Goal: Task Accomplishment & Management: Manage account settings

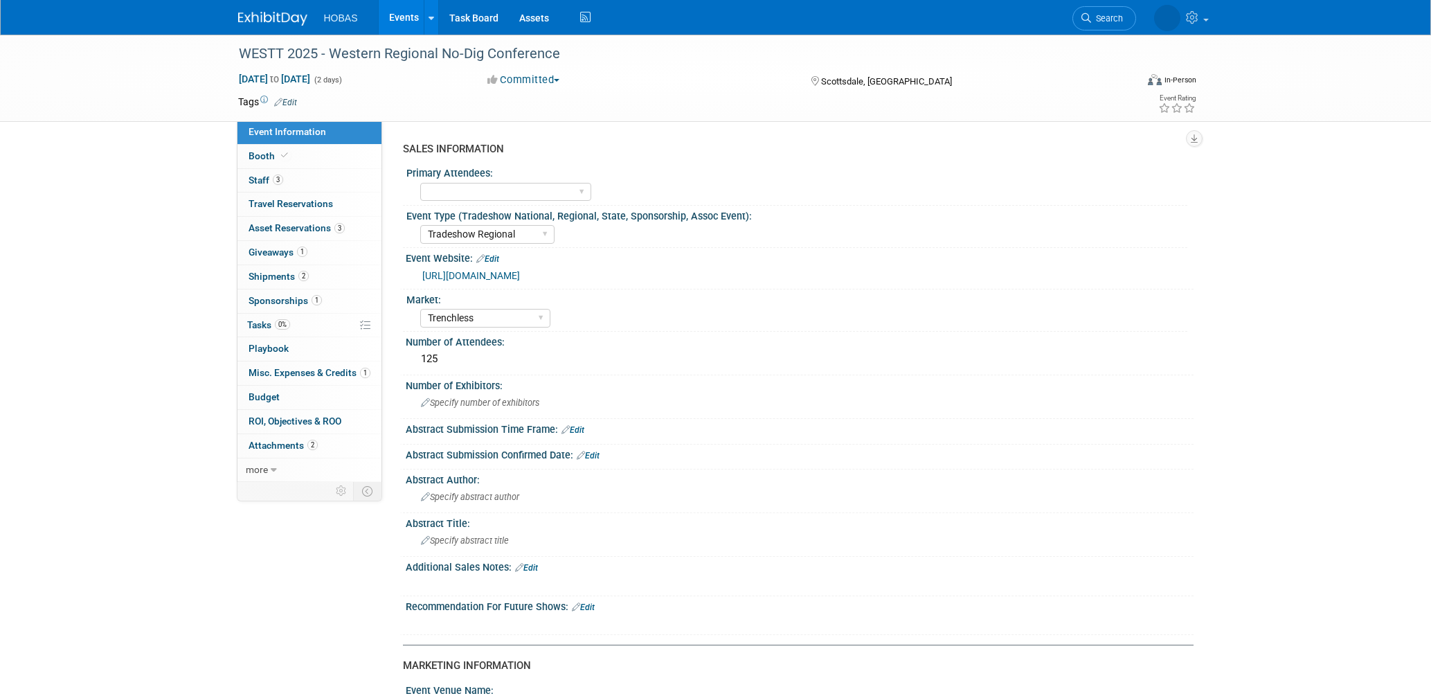
select select "Tradeshow Regional"
select select "Trenchless"
select select "Exhibiting and Sponsoring"
click at [500, 276] on link "[URL][DOMAIN_NAME]" at bounding box center [471, 275] width 98 height 11
click at [408, 17] on link "Events" at bounding box center [404, 17] width 51 height 35
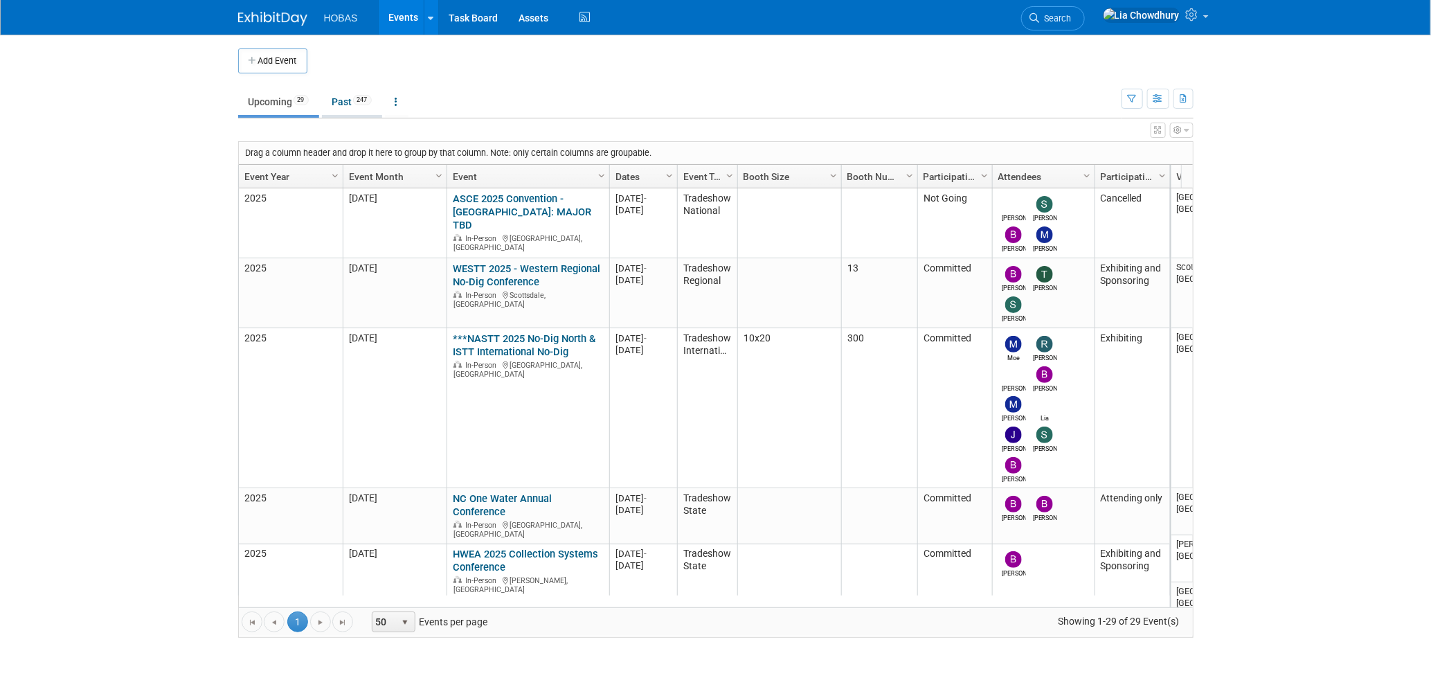
click at [341, 105] on link "Past 247" at bounding box center [352, 102] width 60 height 26
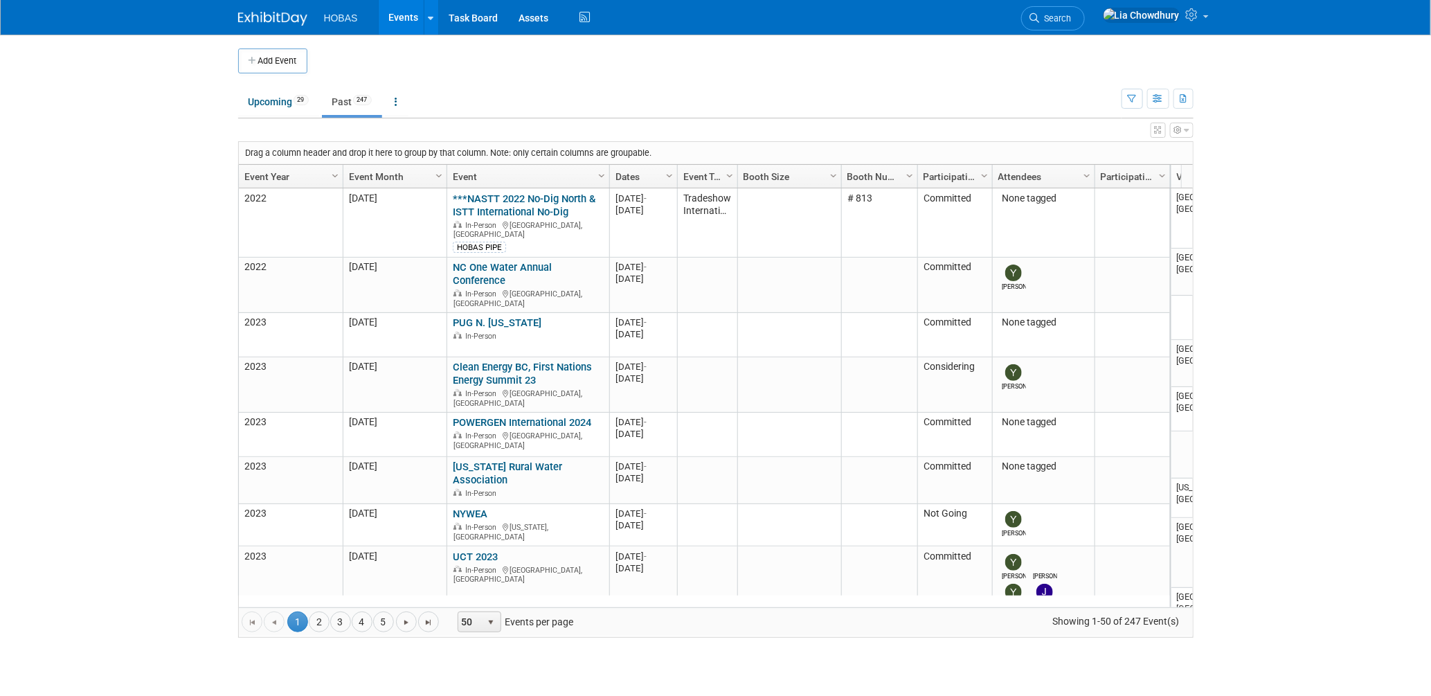
click at [323, 176] on link "Event Year" at bounding box center [288, 177] width 89 height 24
click at [331, 176] on span "Column Settings" at bounding box center [335, 175] width 11 height 11
click at [366, 217] on span "Sort Descending" at bounding box center [383, 218] width 111 height 21
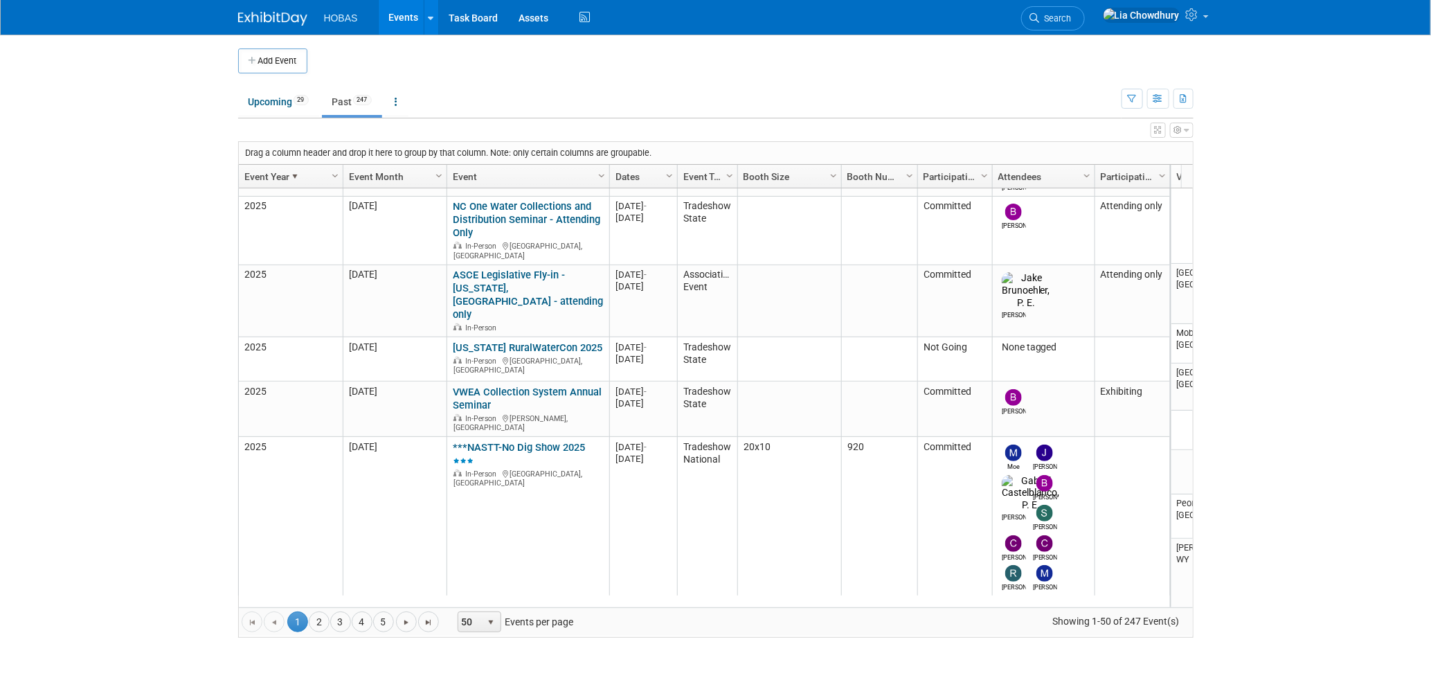
scroll to position [2754, 0]
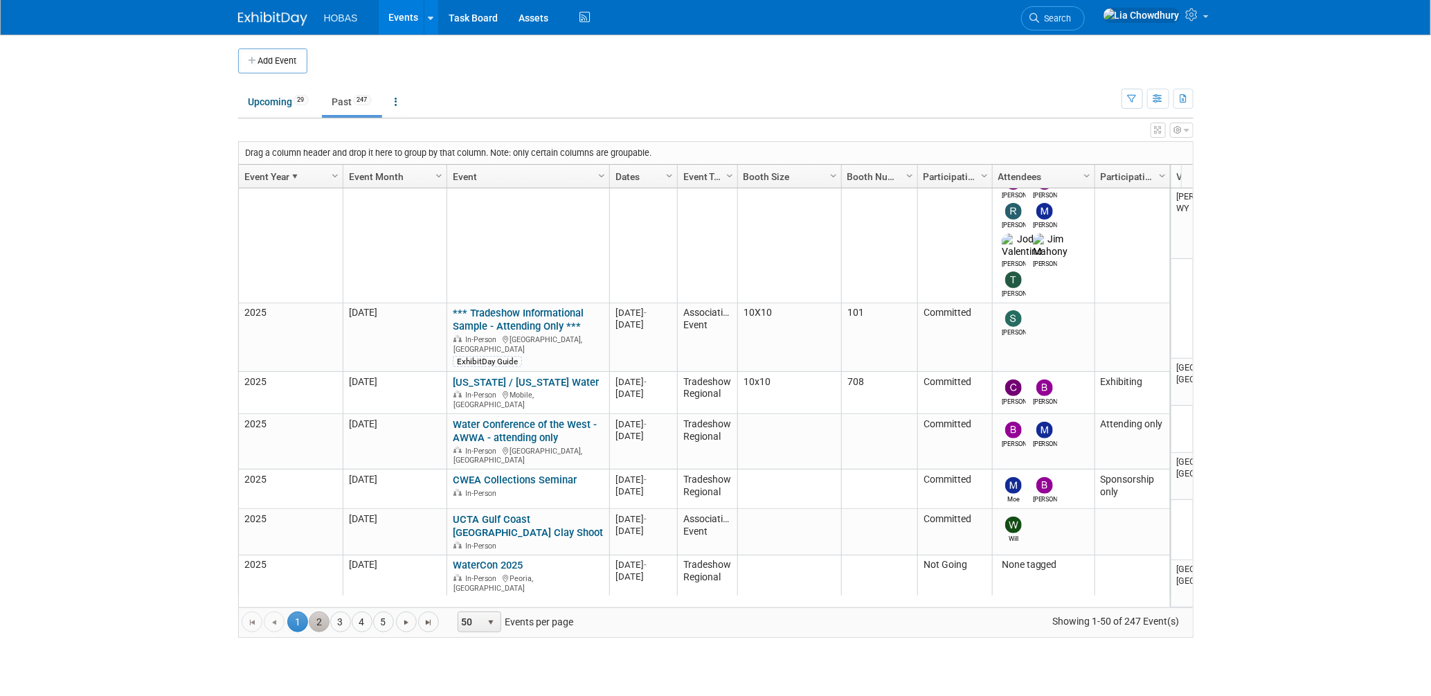
click at [314, 616] on link "2" at bounding box center [319, 621] width 21 height 21
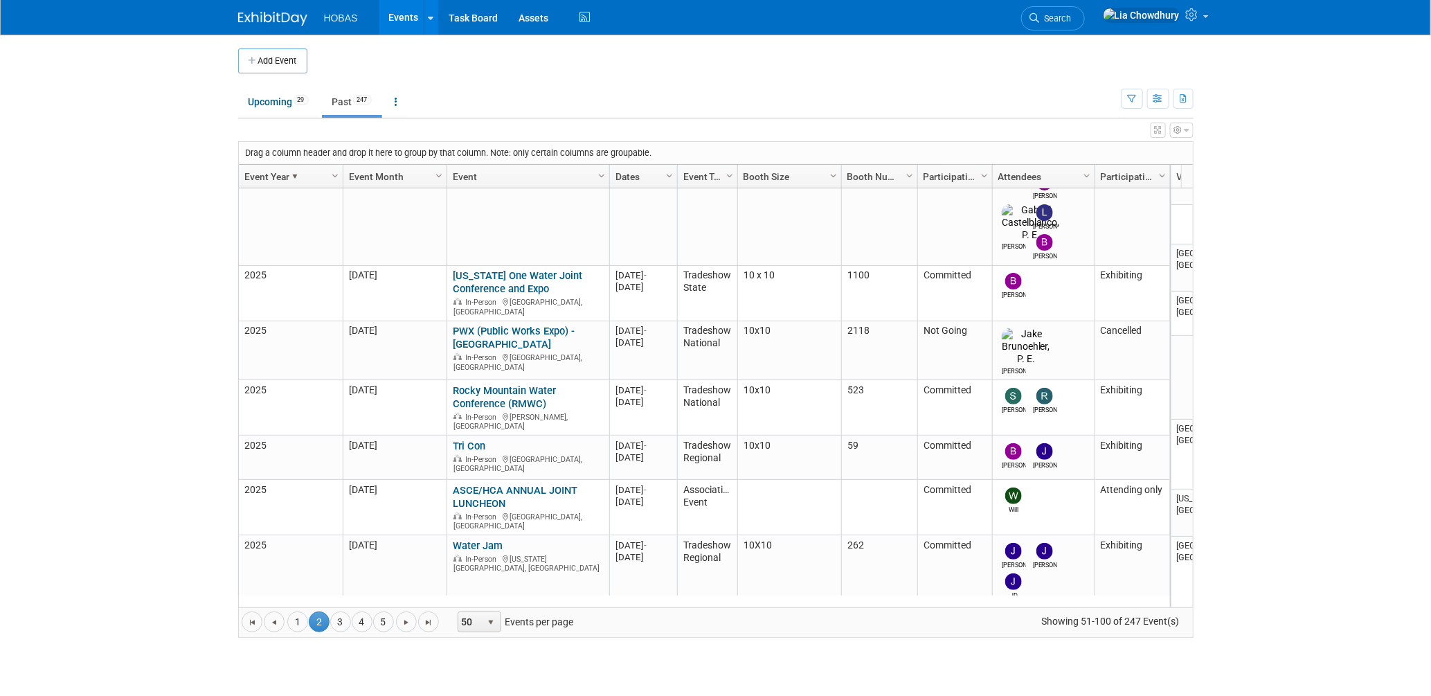
scroll to position [2700, 0]
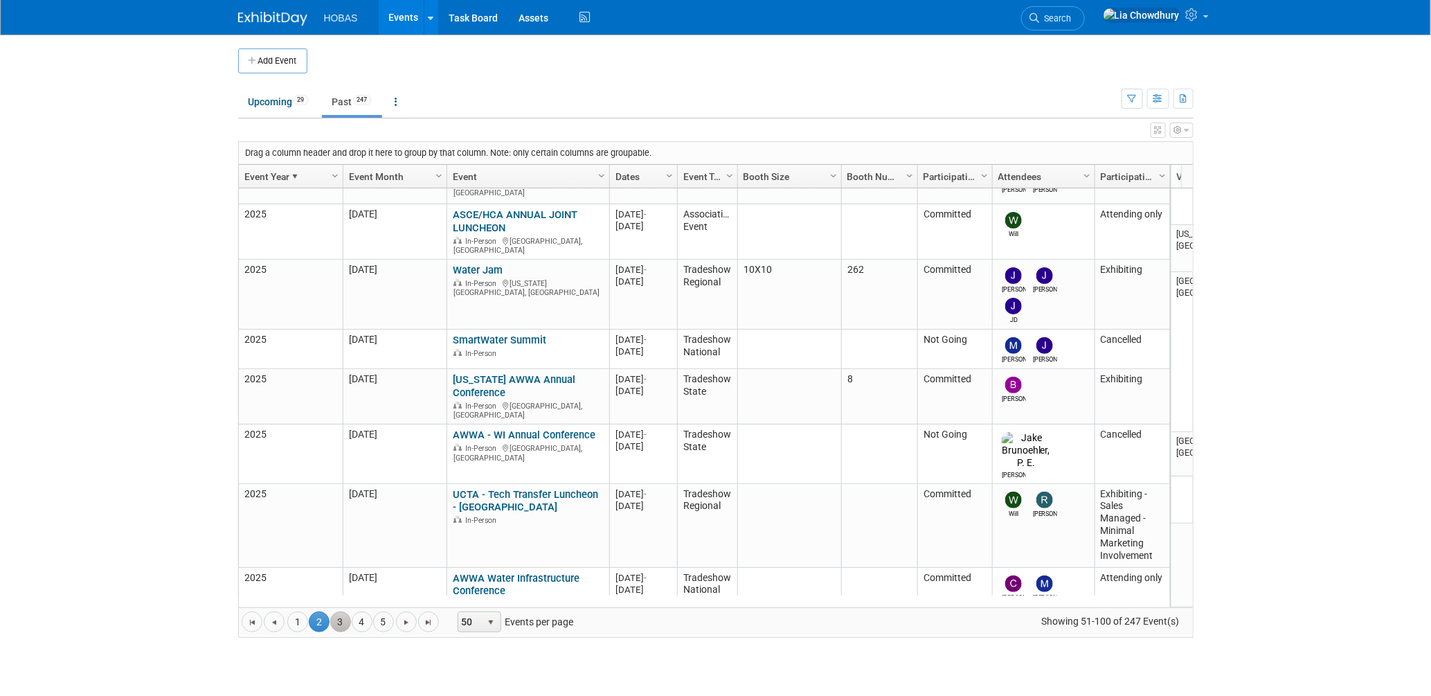
click at [340, 628] on link "3" at bounding box center [340, 621] width 21 height 21
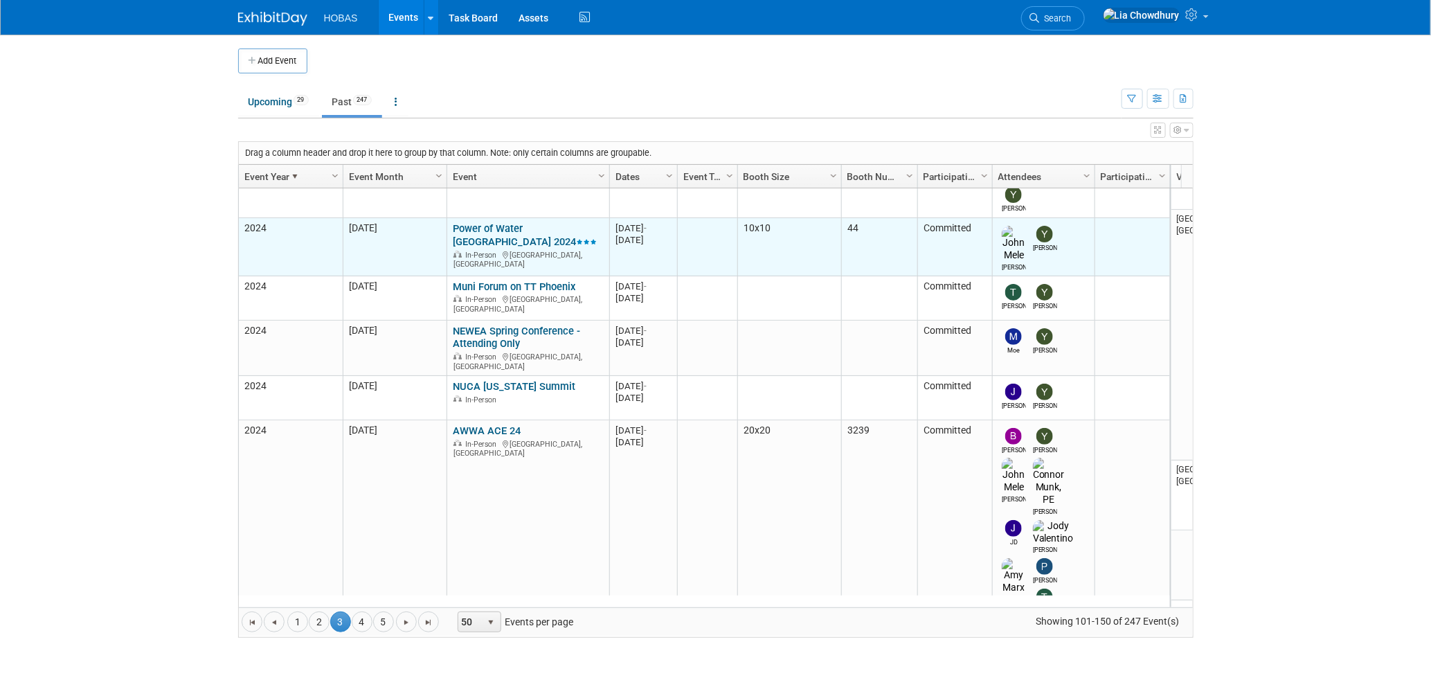
scroll to position [0, 0]
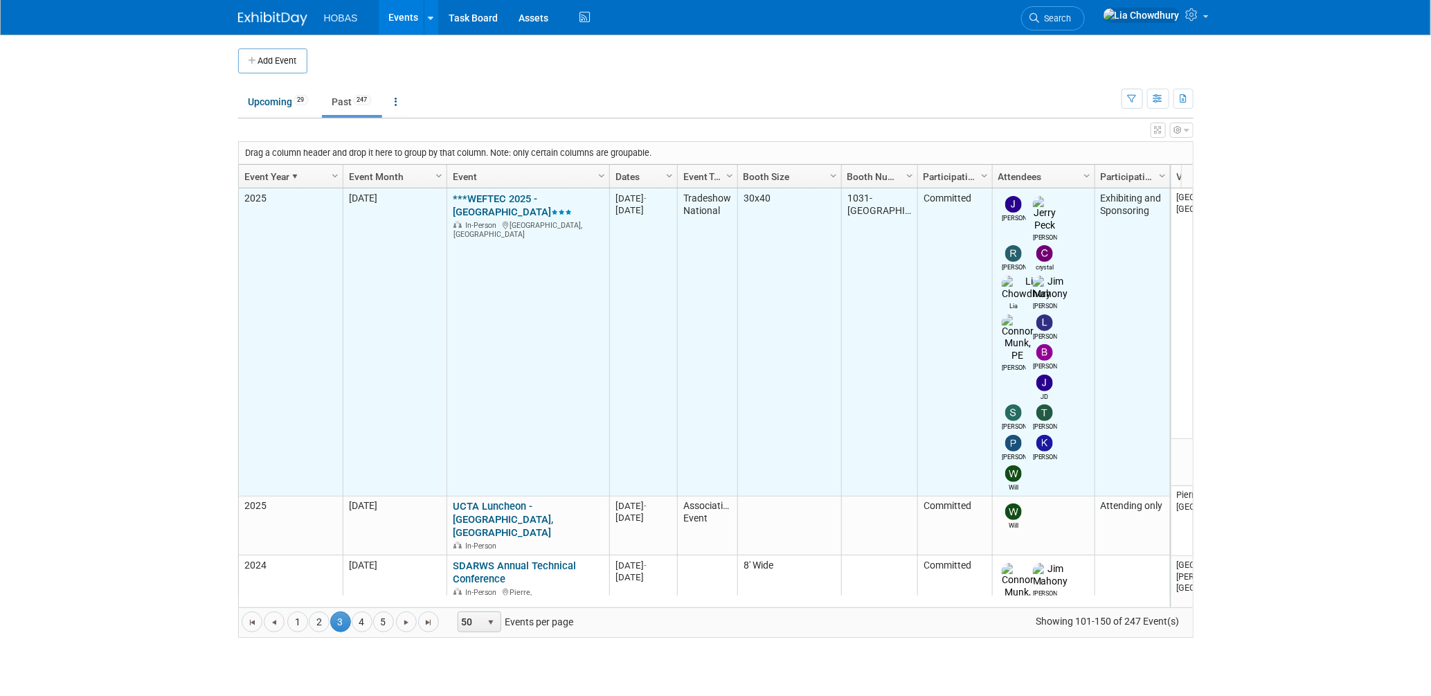
click at [492, 192] on div "***WEFTEC 2025 - [GEOGRAPHIC_DATA] In-Person [GEOGRAPHIC_DATA], [GEOGRAPHIC_DAT…" at bounding box center [528, 215] width 150 height 47
click at [491, 201] on link "***WEFTEC 2025 - [GEOGRAPHIC_DATA]" at bounding box center [512, 205] width 119 height 26
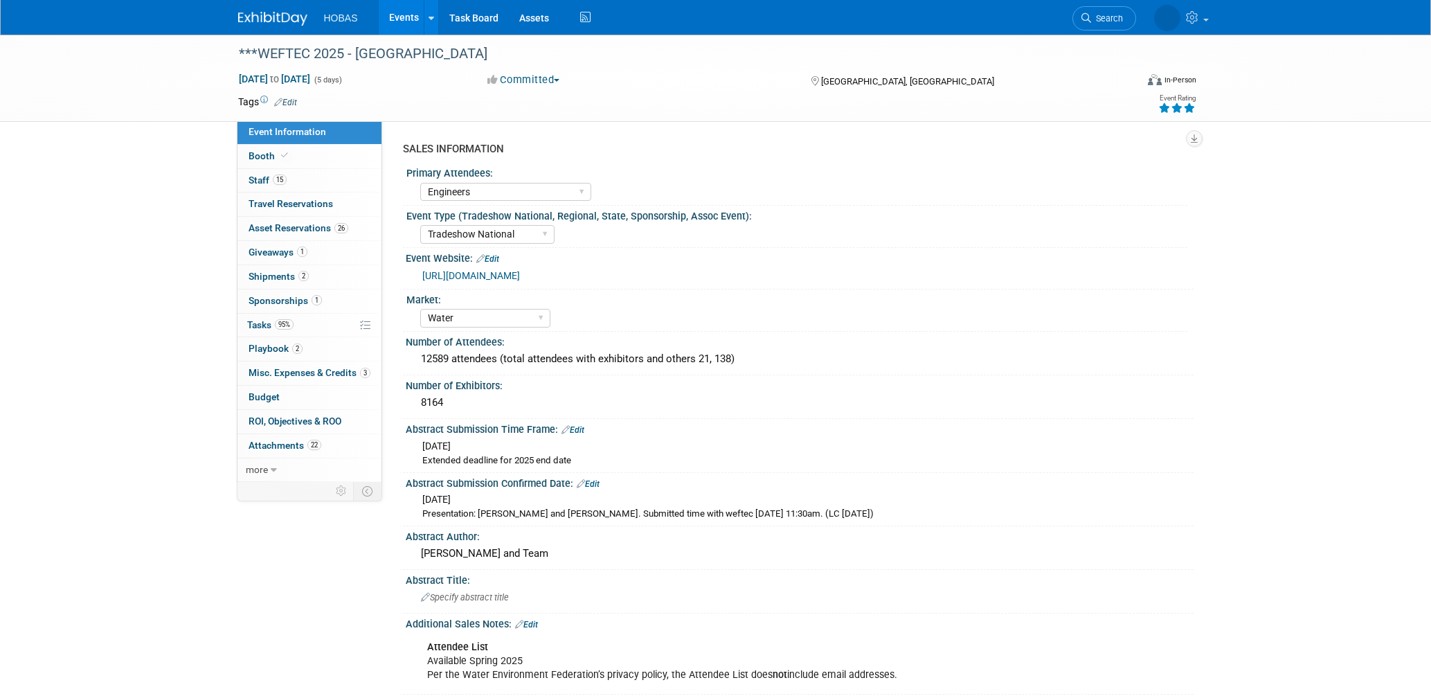
select select "Engineers"
select select "Tradeshow National"
select select "Water"
select select "Exhibiting and Sponsoring"
drag, startPoint x: 260, startPoint y: 393, endPoint x: 276, endPoint y: 394, distance: 15.2
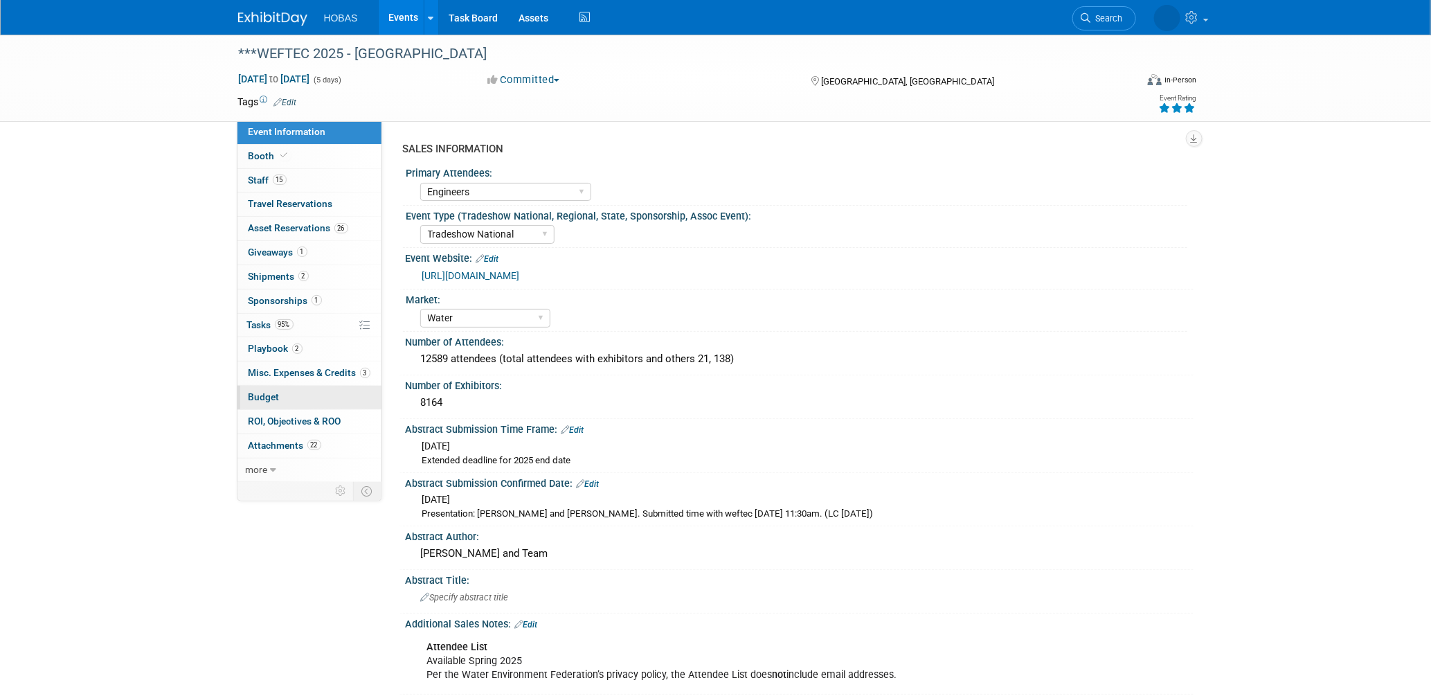
click at [260, 393] on span "Budget" at bounding box center [264, 396] width 31 height 11
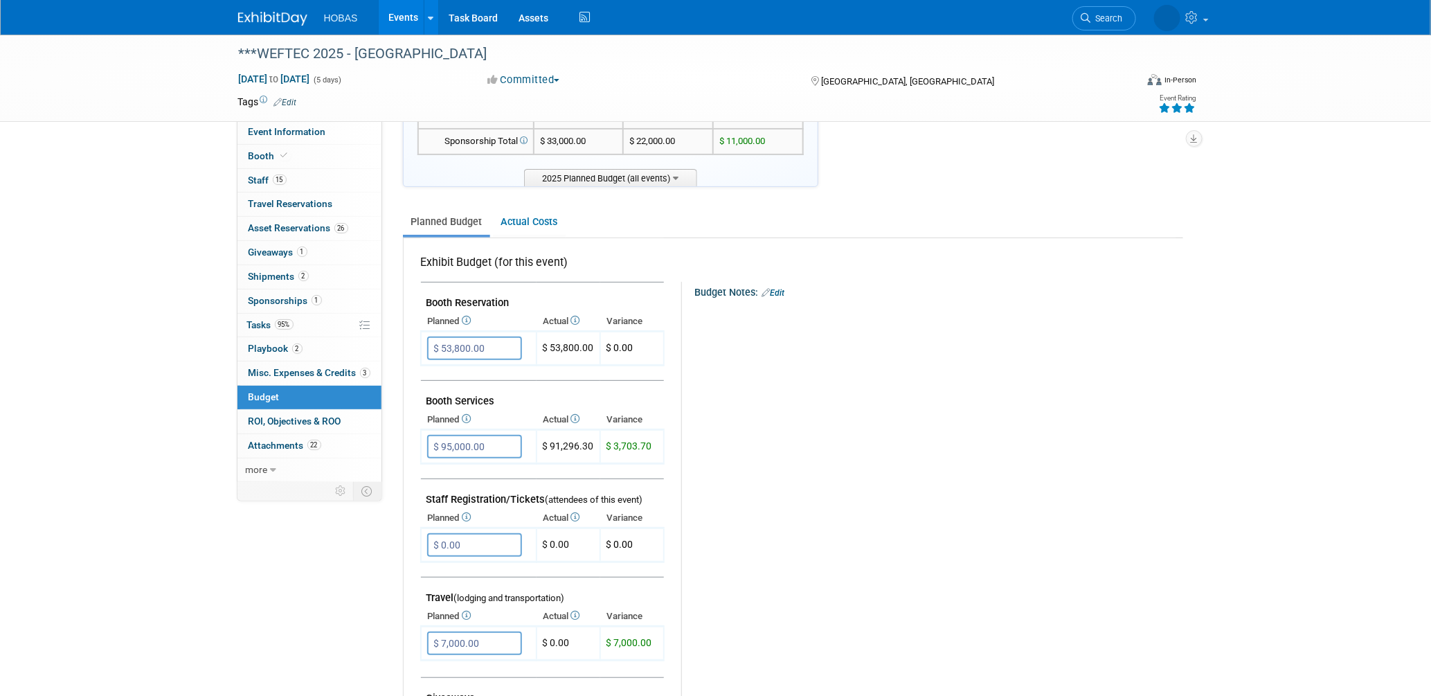
scroll to position [154, 0]
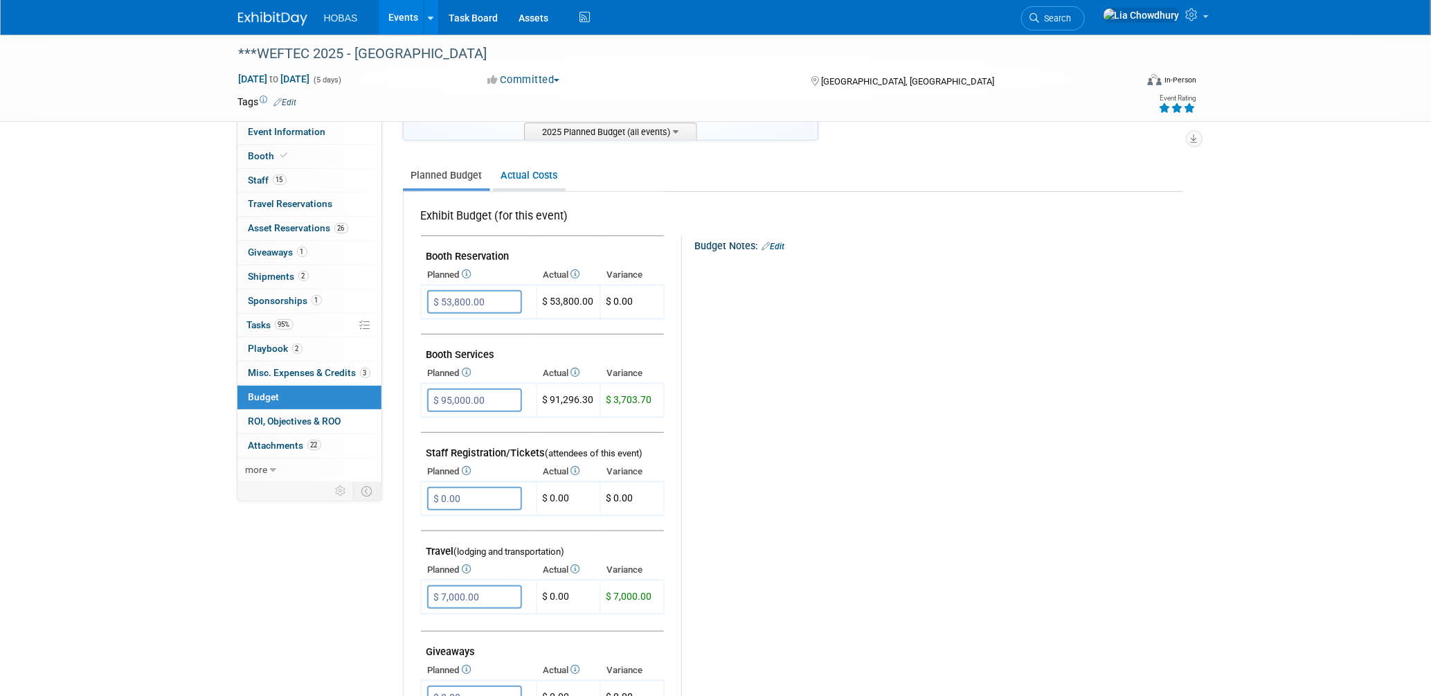
click at [521, 174] on link "Actual Costs" at bounding box center [529, 176] width 73 height 26
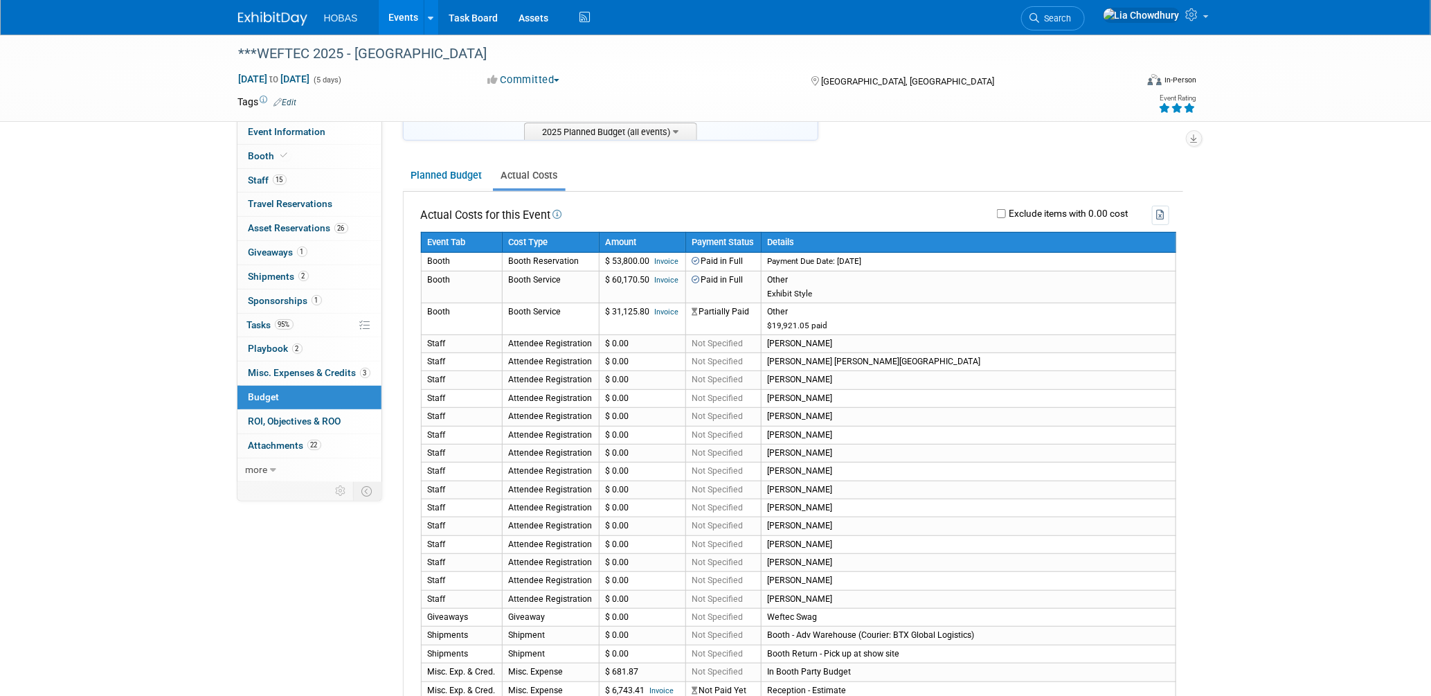
click at [1007, 209] on label "Exclude items with 0.00 cost" at bounding box center [1067, 214] width 123 height 10
click at [1006, 209] on input "Exclude items with 0.00 cost" at bounding box center [1001, 213] width 9 height 9
checkbox input "true"
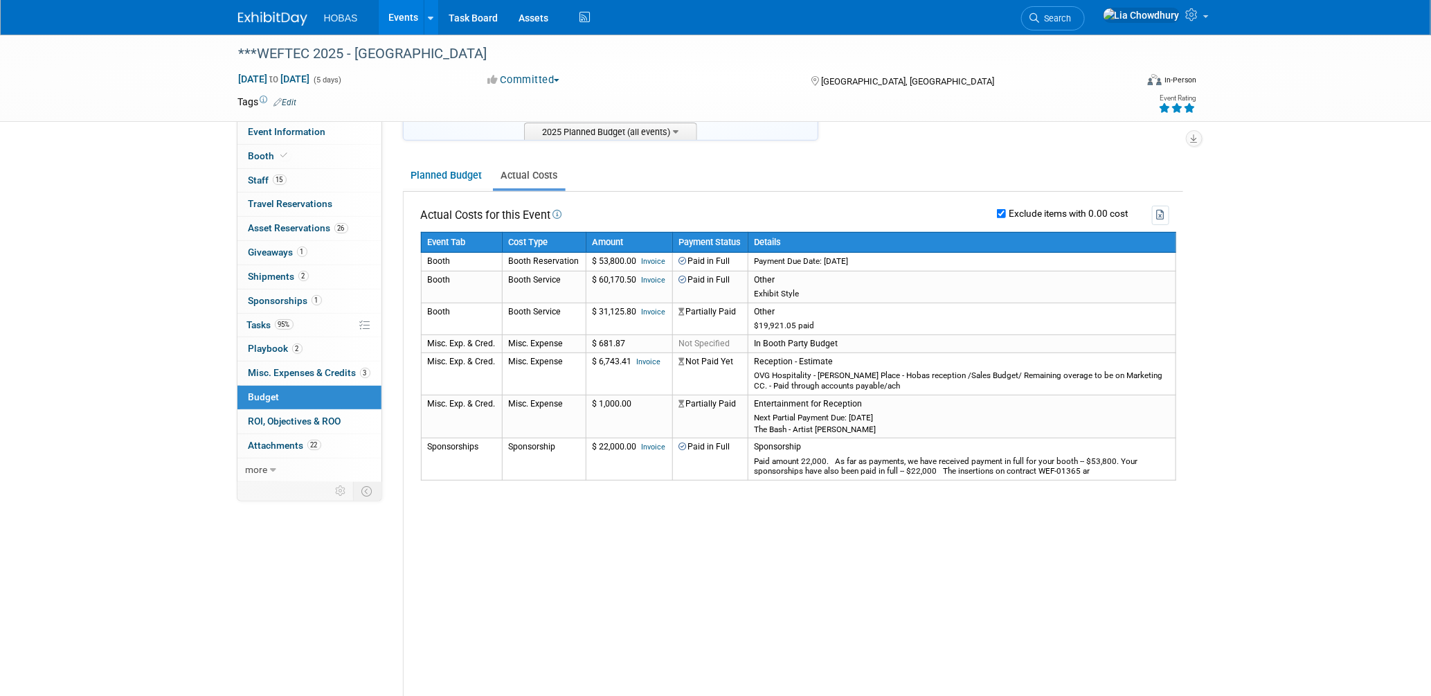
drag, startPoint x: 598, startPoint y: 275, endPoint x: 1349, endPoint y: 339, distance: 753.9
click at [637, 275] on td "$ 60,170.50 Invoice" at bounding box center [629, 287] width 87 height 32
copy td "60,170.50"
click at [274, 303] on span "Sponsorships 1" at bounding box center [285, 300] width 73 height 11
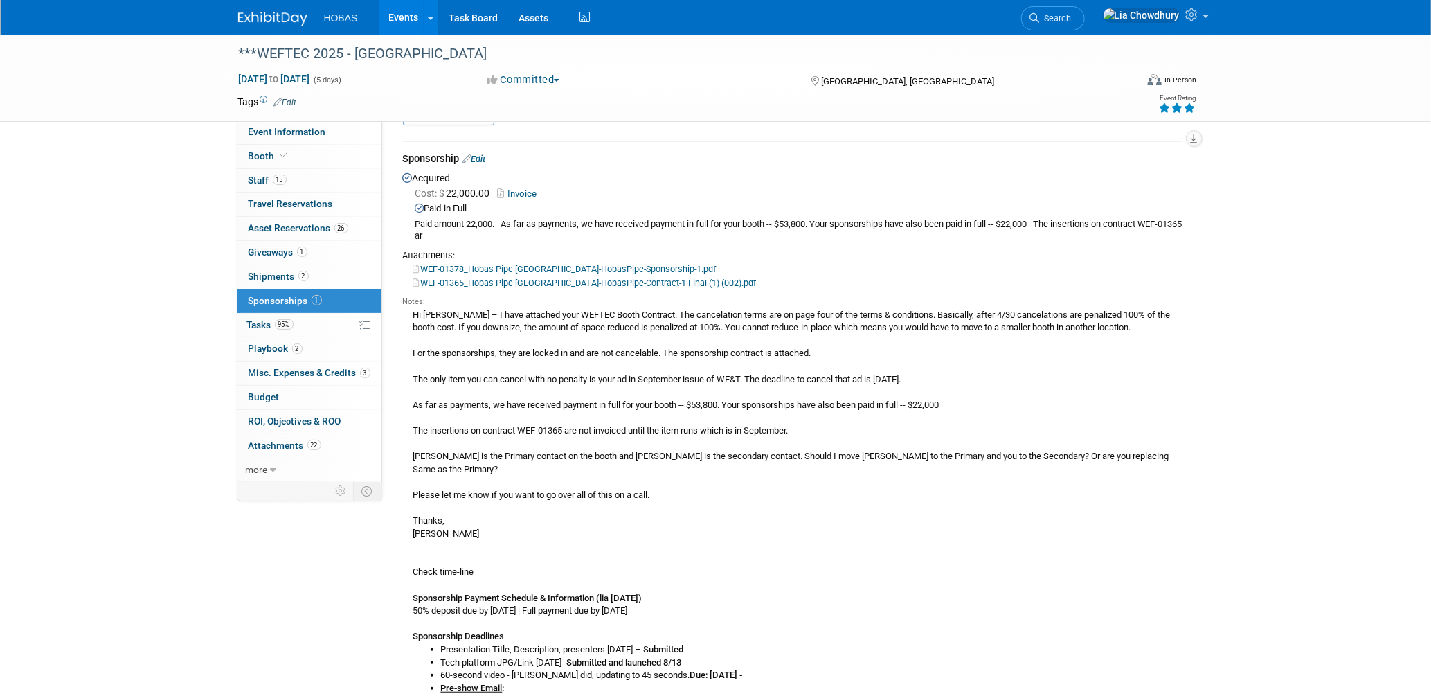
scroll to position [0, 0]
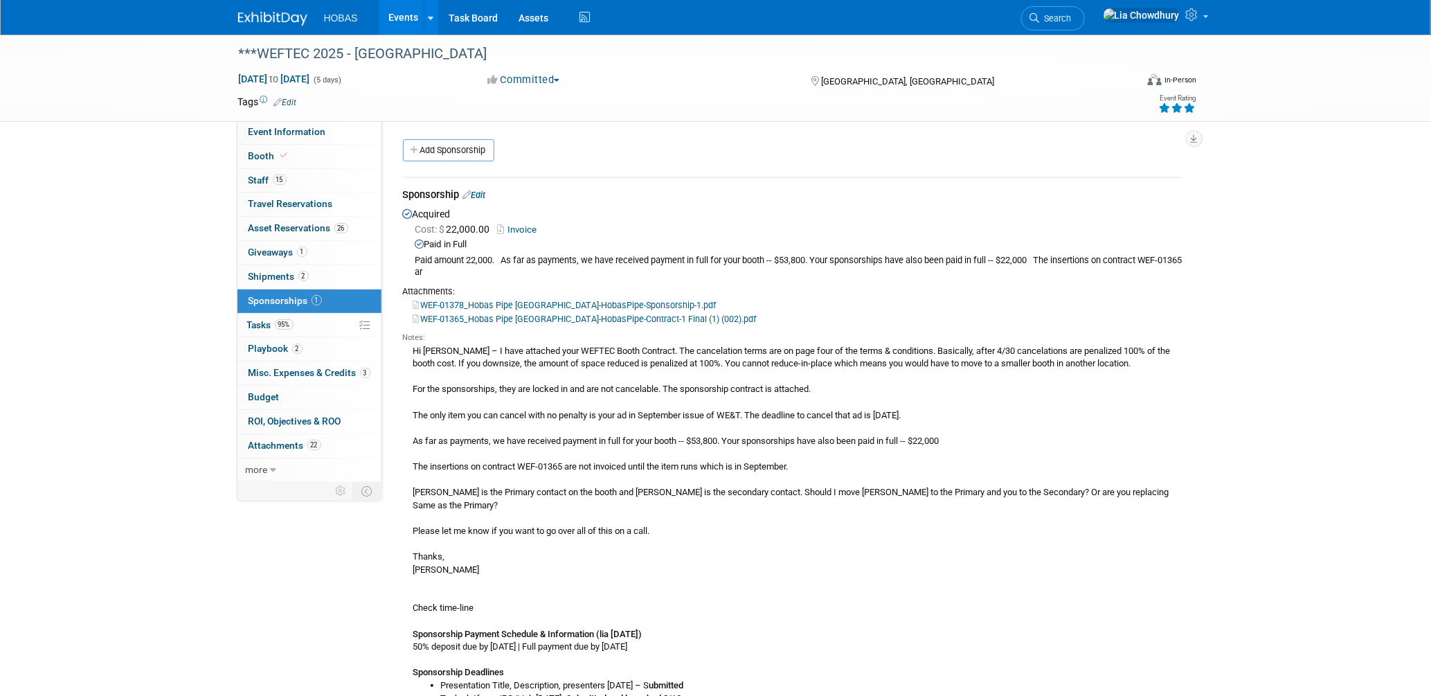
click at [542, 314] on link "WEF-01365_Hobas Pipe USA__2025-HobasPipe-Contract-1 Final (1) (002).pdf" at bounding box center [584, 319] width 343 height 10
click at [273, 401] on span "Budget" at bounding box center [264, 396] width 31 height 11
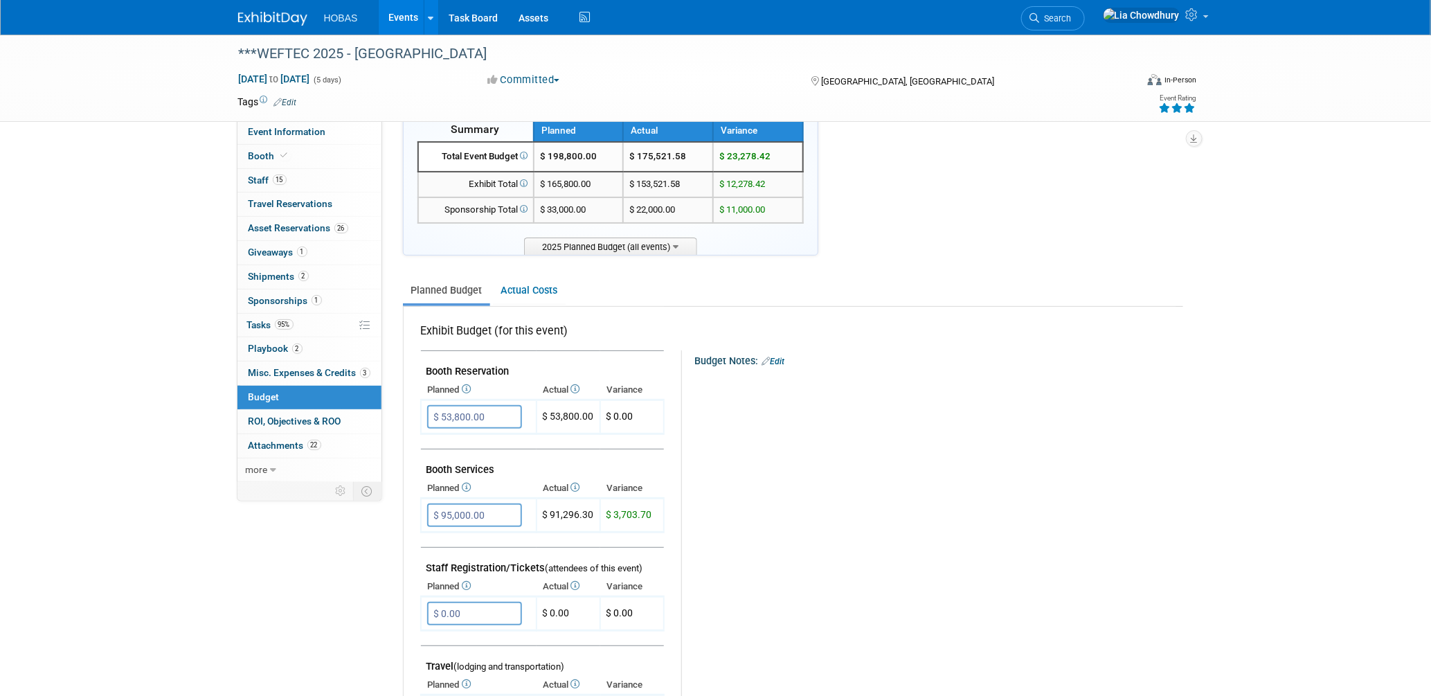
scroll to position [77, 0]
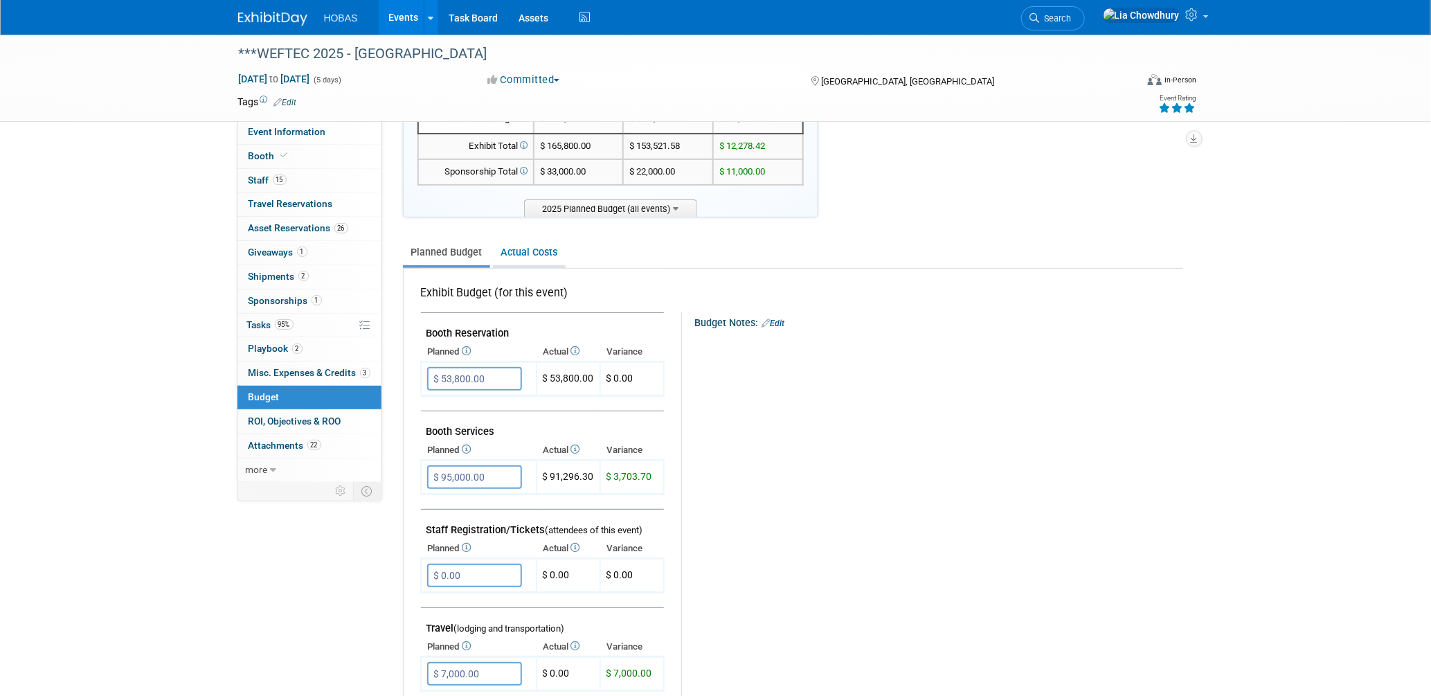
click at [530, 248] on link "Actual Costs" at bounding box center [529, 253] width 73 height 26
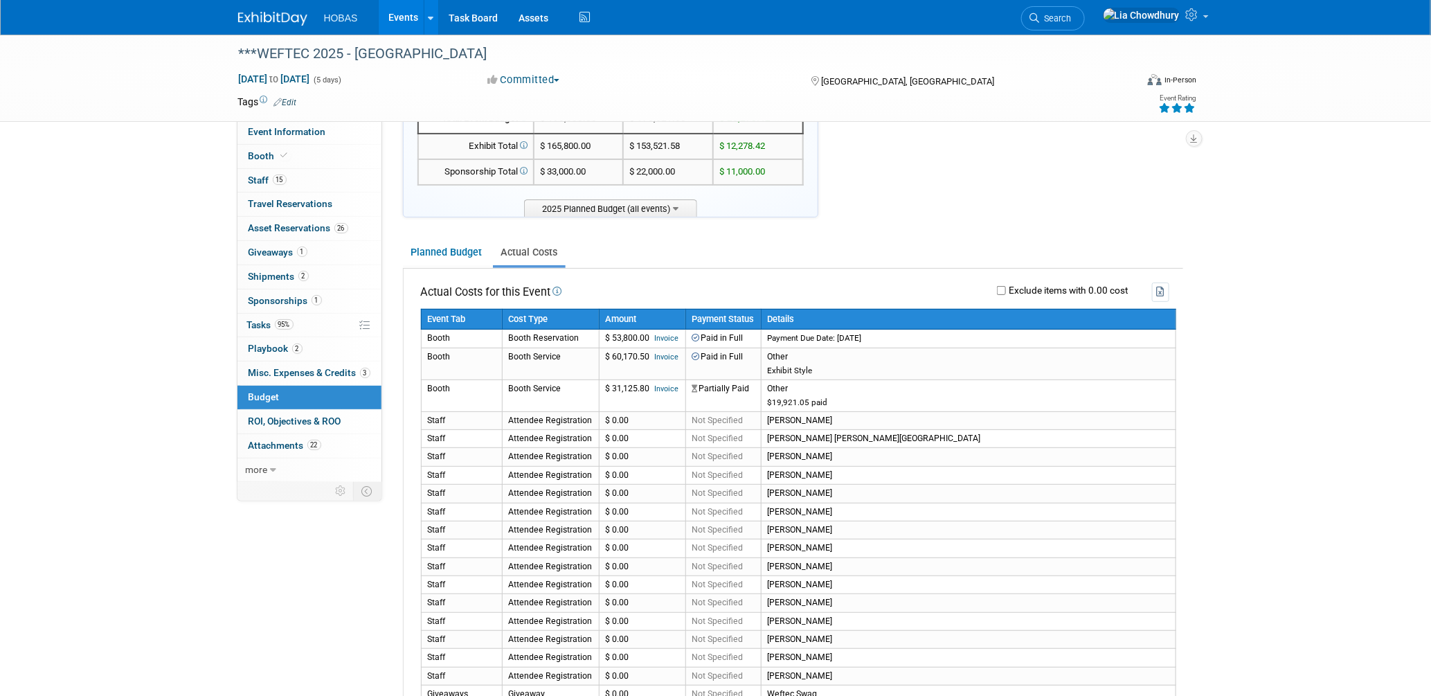
click at [994, 287] on div "Exclude items with 0.00 cost" at bounding box center [872, 291] width 593 height 19
click at [1001, 287] on input "Exclude items with 0.00 cost" at bounding box center [1001, 290] width 9 height 9
checkbox input "true"
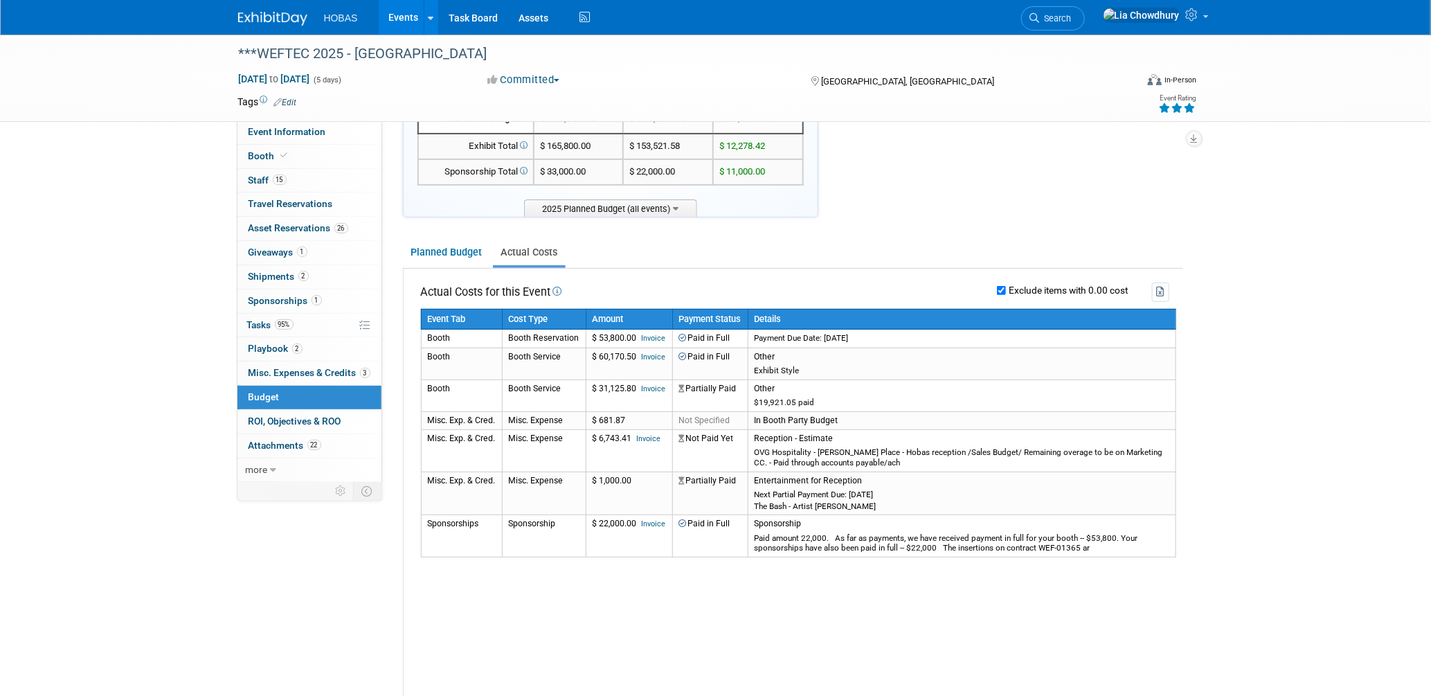
drag, startPoint x: 1142, startPoint y: 546, endPoint x: 433, endPoint y: 305, distance: 748.5
click at [433, 309] on tbody "Event Tab Cost Type Amount Payment Status Details Booth Booth Reservation $ 53,…" at bounding box center [798, 433] width 755 height 248
copy tbody "vent Tab Cost Type Amount Payment Status Details Booth Booth Reservation $ 53,8…"
